Goal: Navigation & Orientation: Find specific page/section

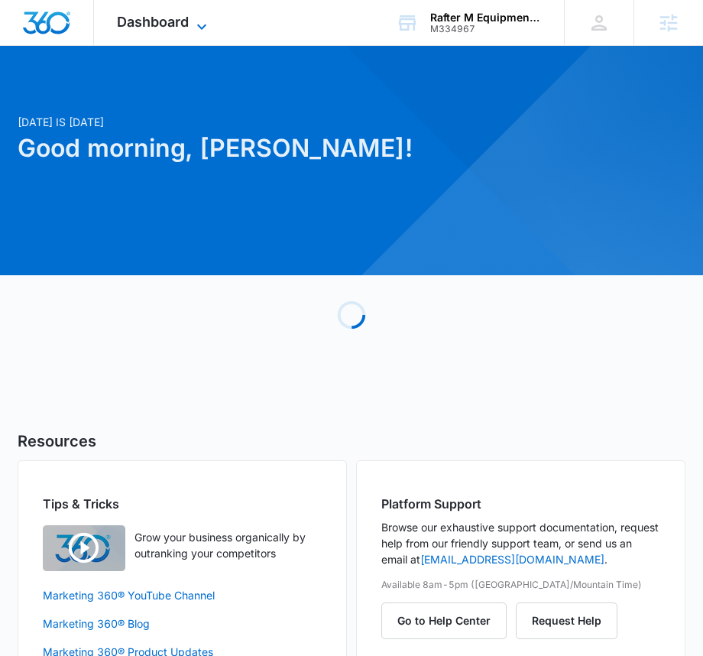
click at [196, 23] on icon at bounding box center [202, 27] width 18 height 18
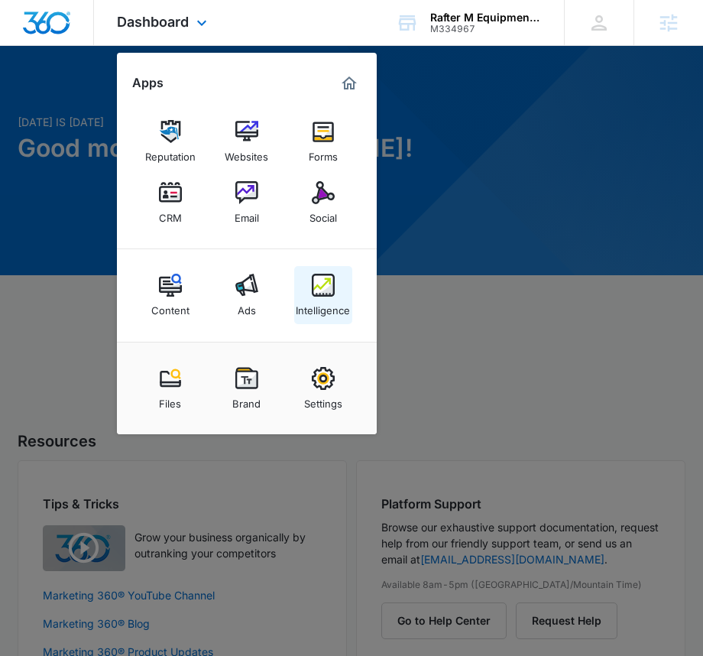
click at [323, 291] on img at bounding box center [323, 285] width 23 height 23
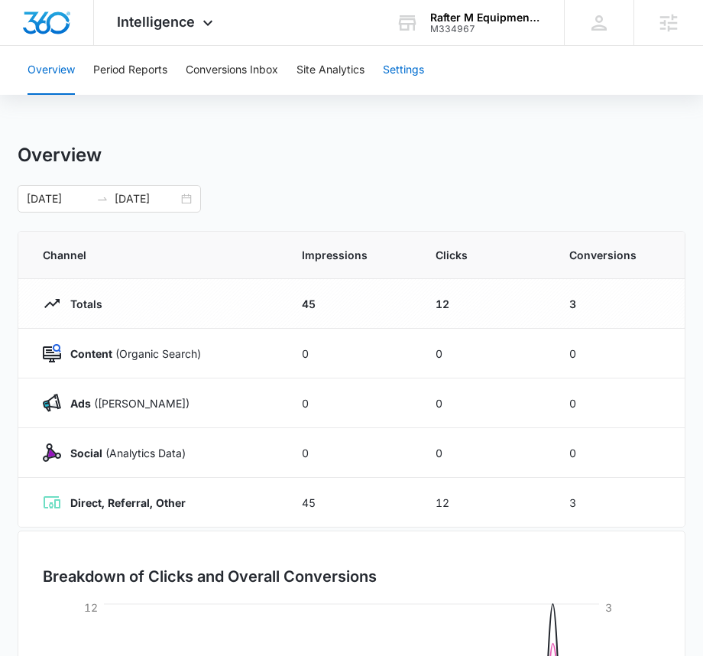
click at [400, 72] on button "Settings" at bounding box center [403, 70] width 41 height 49
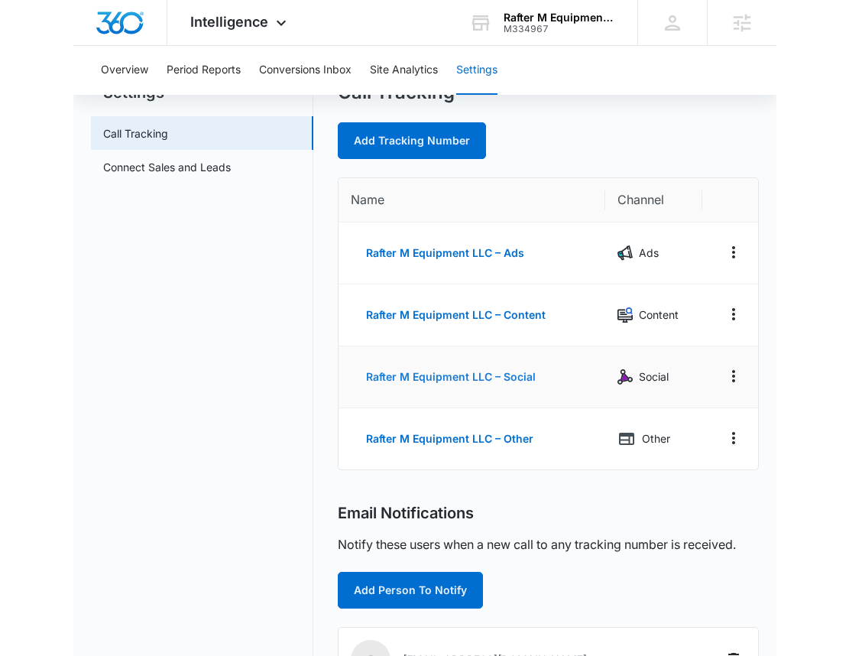
scroll to position [60, 0]
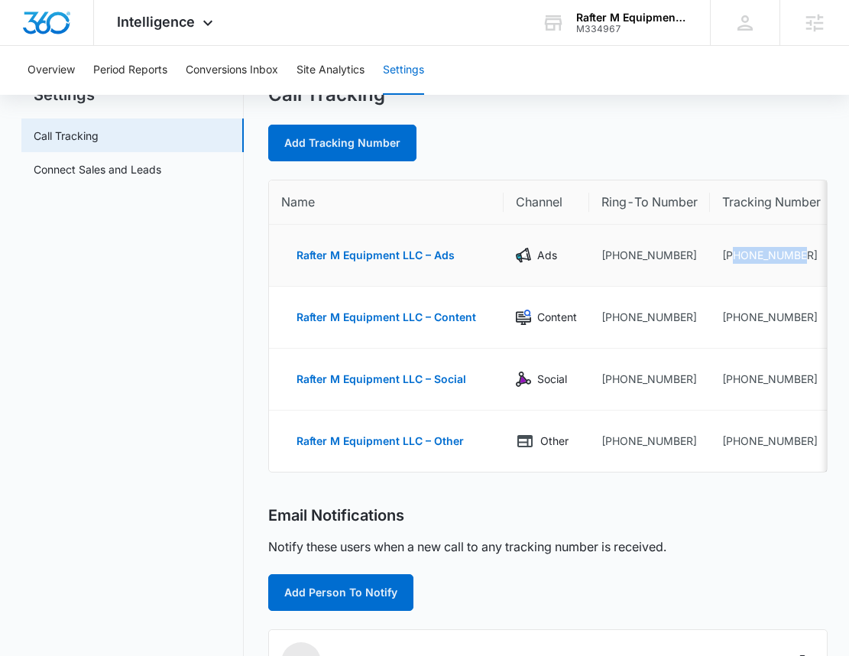
drag, startPoint x: 731, startPoint y: 255, endPoint x: 803, endPoint y: 258, distance: 72.0
click at [714, 258] on td "[PHONE_NUMBER]" at bounding box center [771, 256] width 123 height 62
copy td "8063020276"
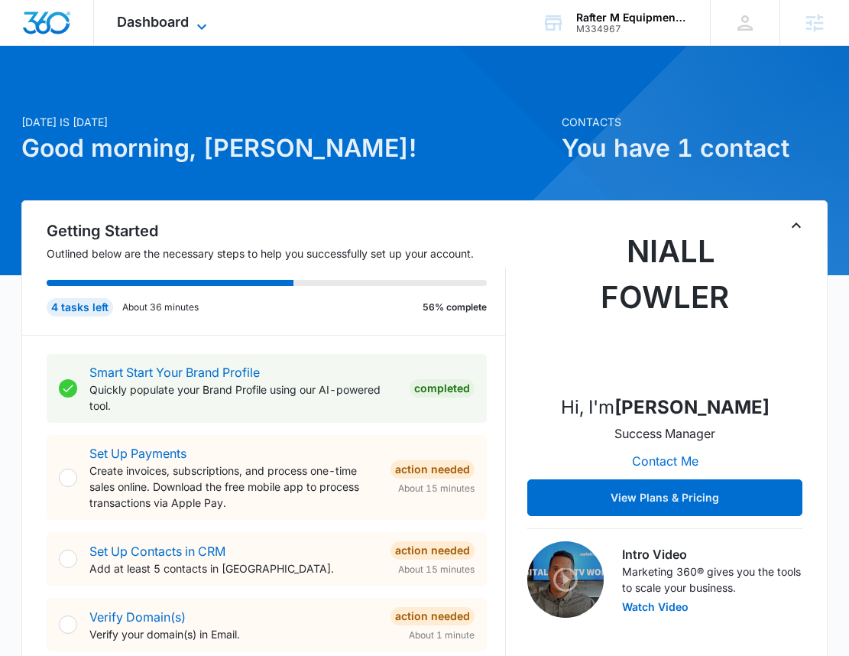
click at [148, 17] on span "Dashboard" at bounding box center [153, 22] width 72 height 16
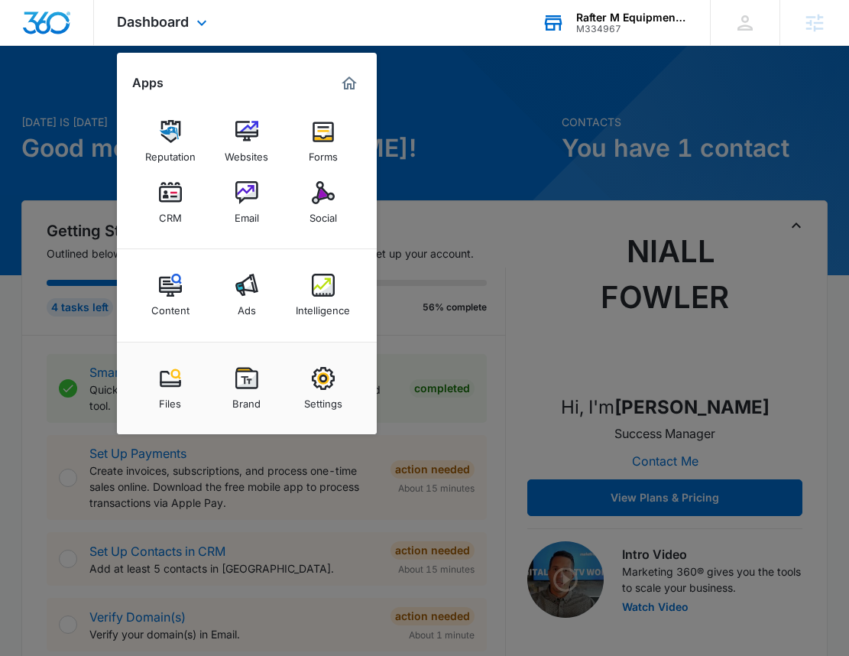
click at [620, 28] on div "M334967" at bounding box center [632, 29] width 112 height 11
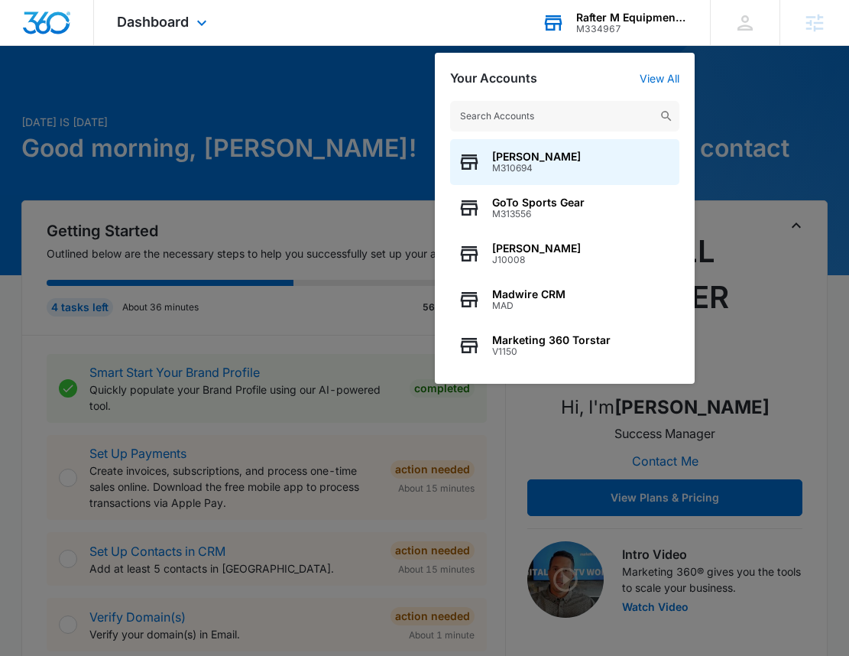
click at [548, 117] on input "text" at bounding box center [564, 116] width 229 height 31
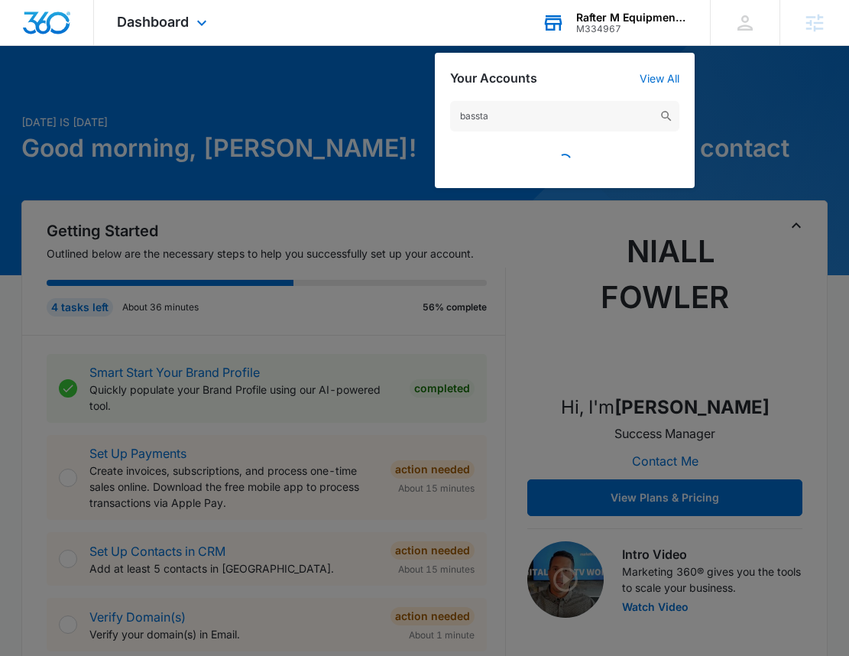
type input "basstac"
